Goal: Transaction & Acquisition: Purchase product/service

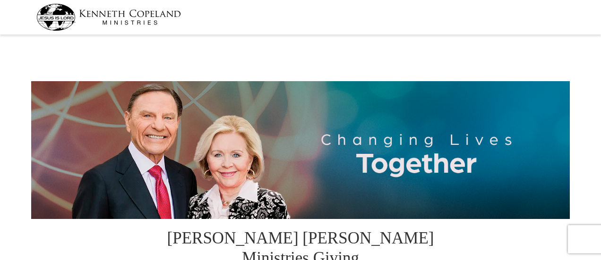
select select "TX"
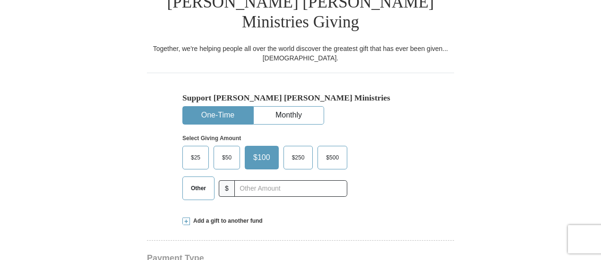
scroll to position [252, 0]
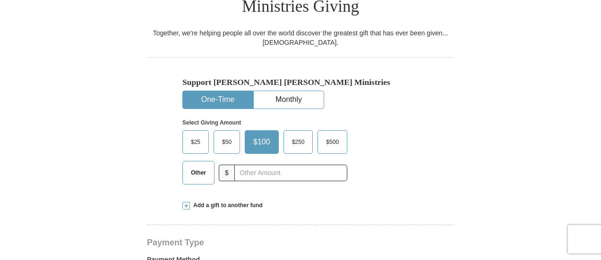
click at [234, 91] on button "One-Time" at bounding box center [218, 99] width 70 height 17
click at [204, 166] on span "Other" at bounding box center [198, 173] width 25 height 14
click at [0, 0] on input "Other" at bounding box center [0, 0] width 0 height 0
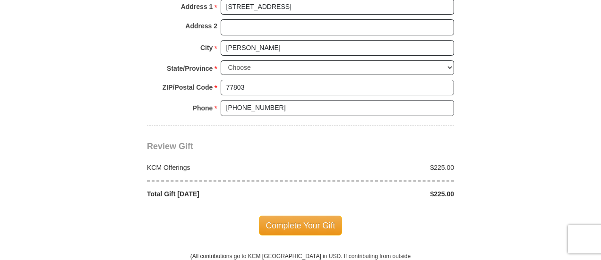
scroll to position [819, 0]
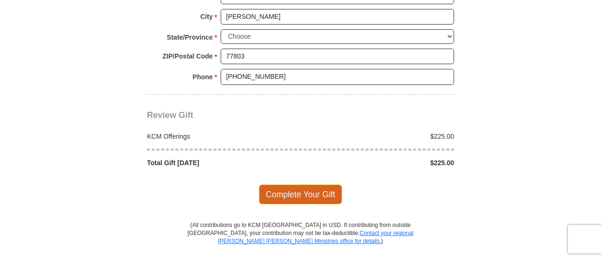
type input "225"
click at [301, 185] on span "Complete Your Gift" at bounding box center [301, 195] width 84 height 20
